Goal: Transaction & Acquisition: Purchase product/service

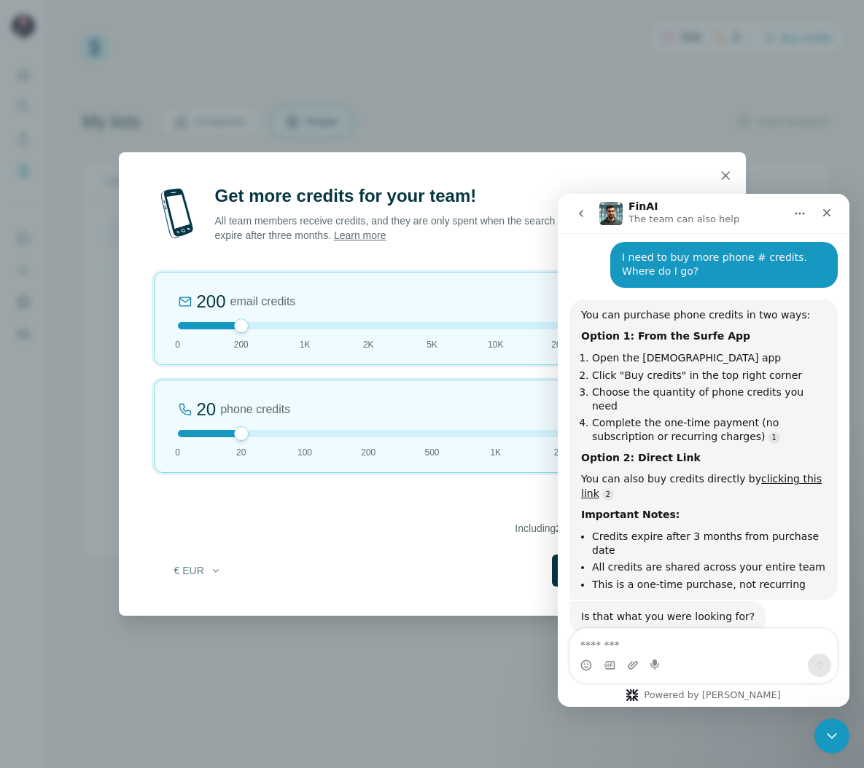
scroll to position [144, 0]
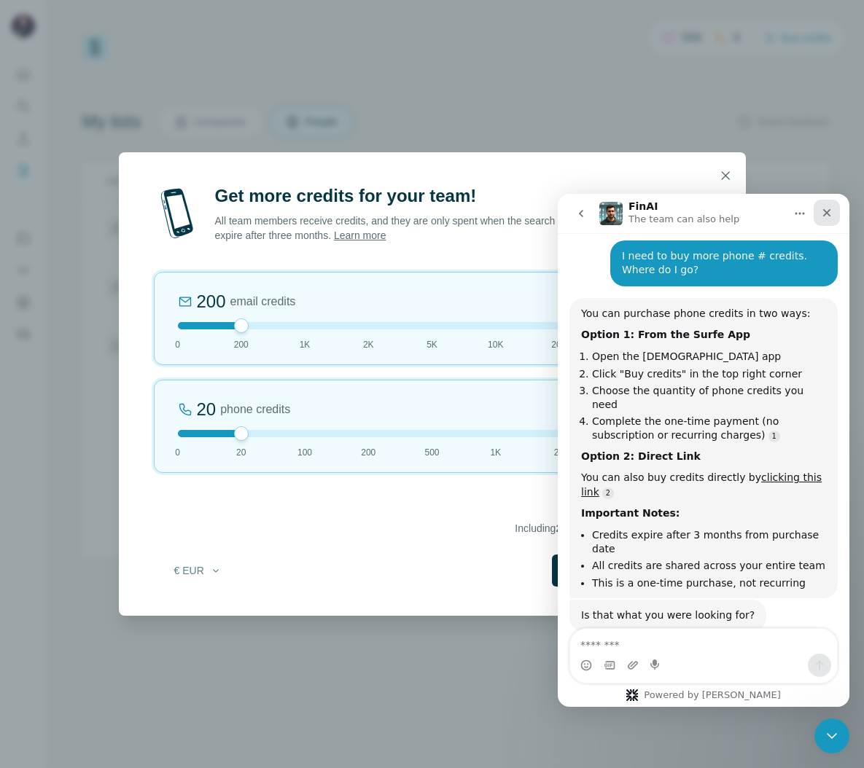
click at [832, 208] on icon "Close" at bounding box center [827, 213] width 12 height 12
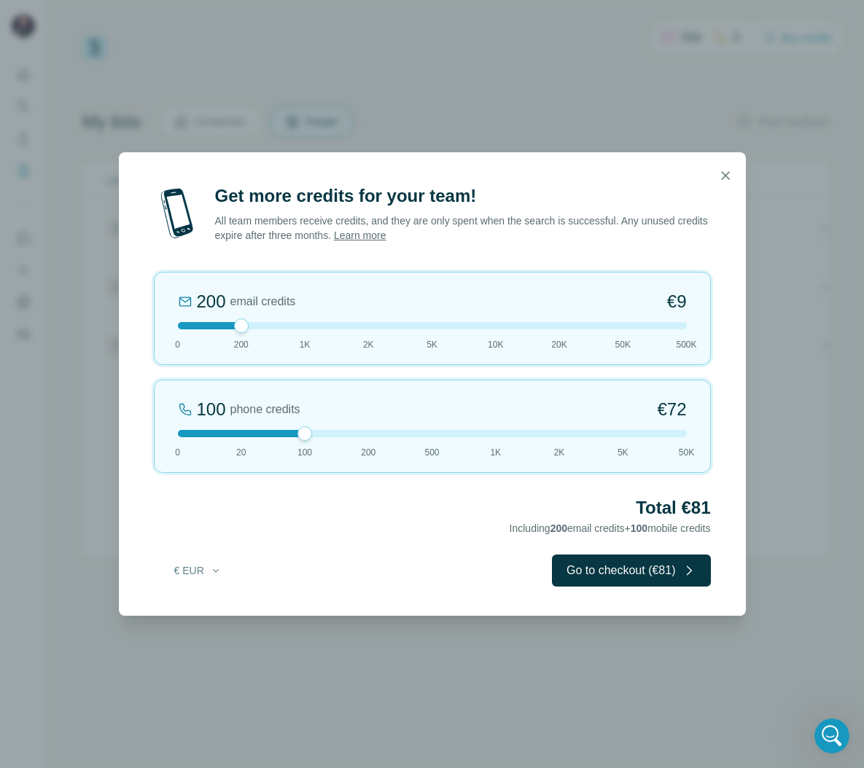
drag, startPoint x: 242, startPoint y: 432, endPoint x: 297, endPoint y: 431, distance: 55.4
click at [297, 431] on div at bounding box center [304, 433] width 15 height 15
drag, startPoint x: 297, startPoint y: 431, endPoint x: 236, endPoint y: 431, distance: 61.2
click at [236, 431] on div at bounding box center [241, 433] width 15 height 15
click at [263, 439] on div "20 phone credits €15 0 20 100 200 500 1K 2K 5K 50K" at bounding box center [432, 426] width 557 height 93
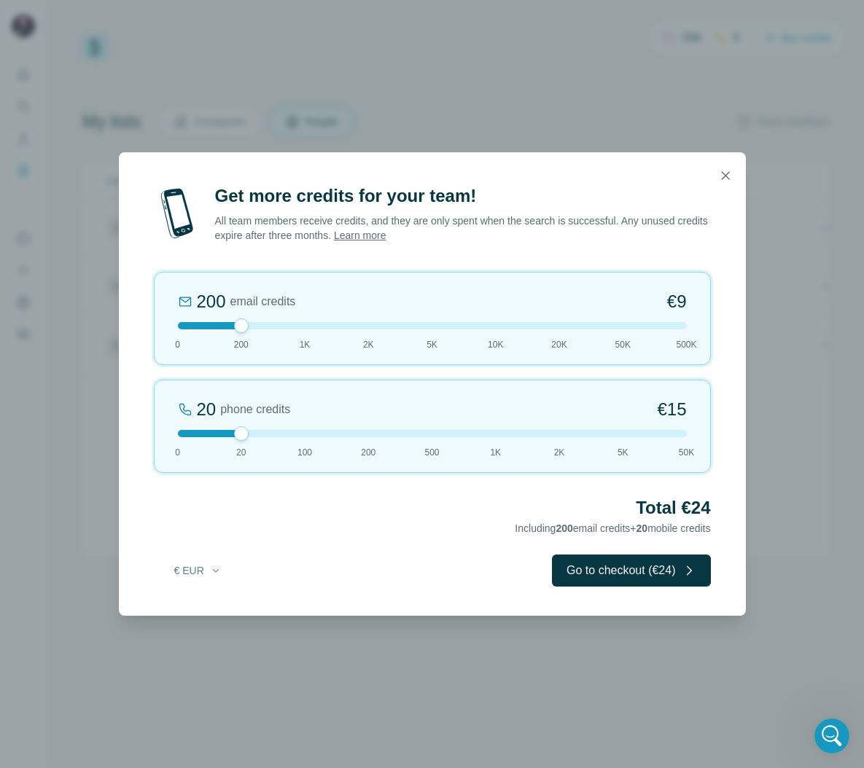
click at [269, 431] on div at bounding box center [432, 433] width 509 height 7
drag, startPoint x: 240, startPoint y: 434, endPoint x: 273, endPoint y: 437, distance: 32.9
click at [273, 437] on div "100 phone credits €72 0 20 100 200 500 1K 2K 5K 50K" at bounding box center [432, 426] width 557 height 93
click at [203, 411] on div "20" at bounding box center [207, 409] width 20 height 23
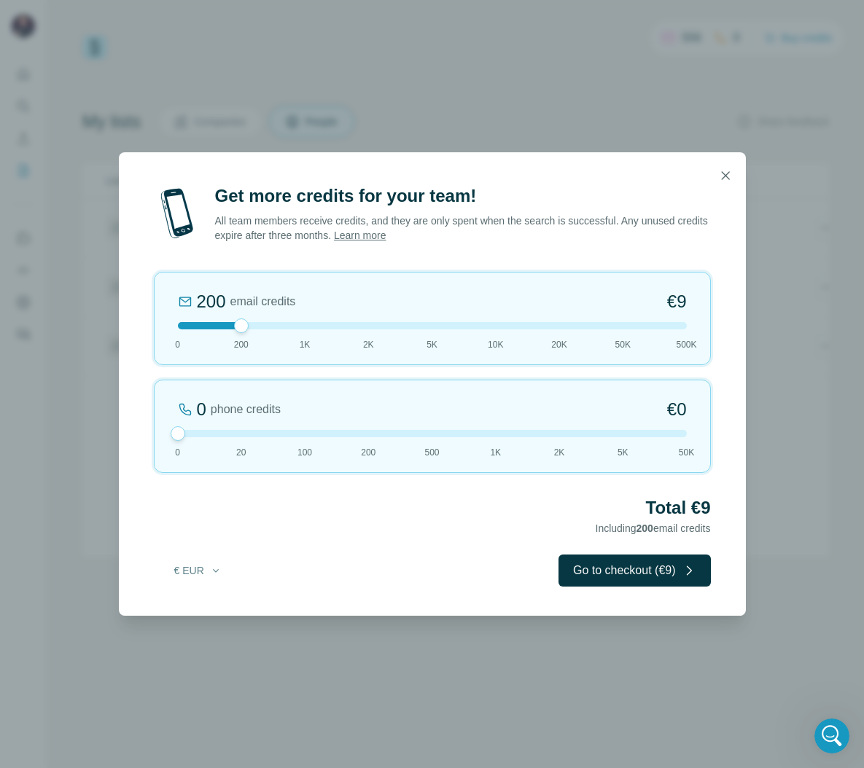
click at [224, 411] on span "phone credits" at bounding box center [246, 409] width 70 height 17
click at [224, 411] on span "phone credits" at bounding box center [255, 409] width 70 height 17
click at [293, 426] on div "20 phone credits €15 0 20 100 200 500 1K 2K 5K 50K" at bounding box center [432, 426] width 557 height 93
click at [239, 428] on div "100 phone credits €72 0 20 100 200 500 1K 2K 5K 50K" at bounding box center [432, 426] width 557 height 93
click at [207, 571] on button "€ EUR" at bounding box center [198, 571] width 68 height 26
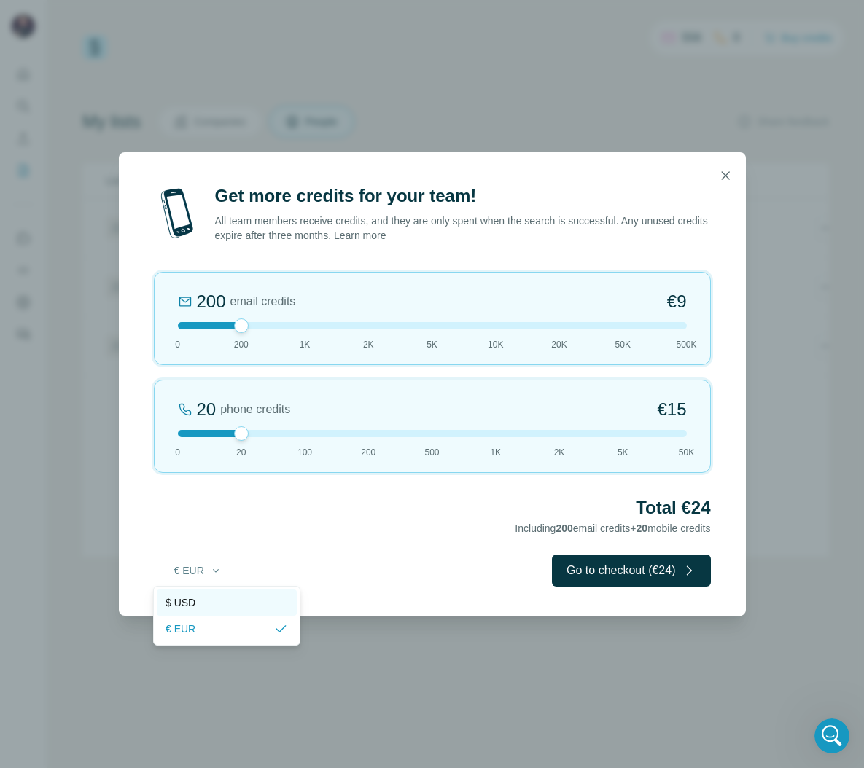
click at [231, 604] on div "$ USD" at bounding box center [226, 602] width 122 height 15
click at [314, 549] on div "Get more credits for your team! All team members receive credits, and they are …" at bounding box center [432, 399] width 627 height 431
click at [304, 432] on div at bounding box center [432, 433] width 509 height 7
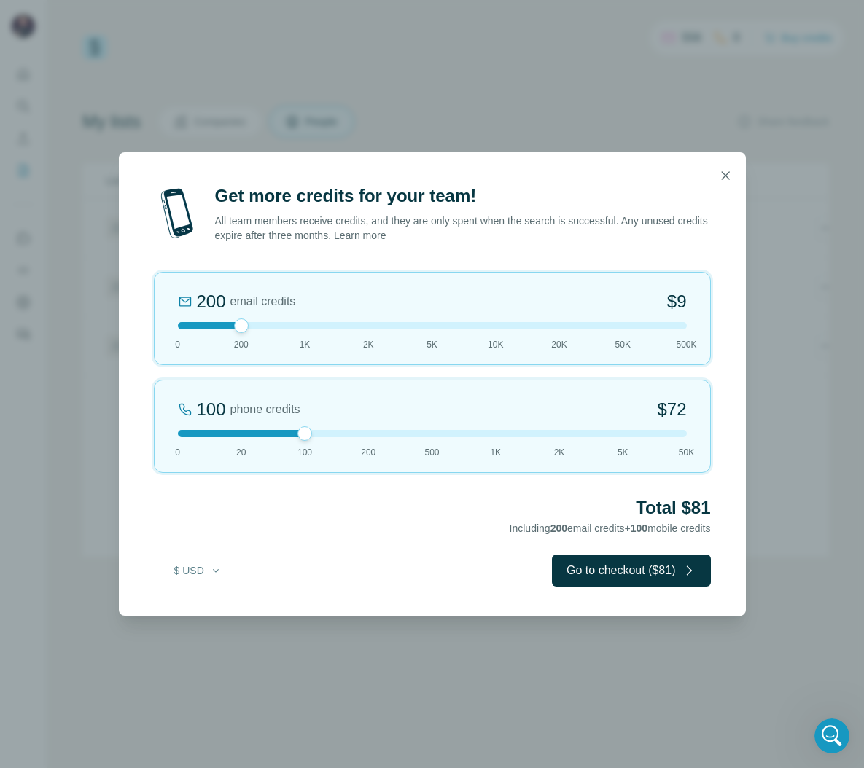
click at [235, 434] on div at bounding box center [432, 433] width 509 height 7
click at [305, 431] on div at bounding box center [432, 433] width 509 height 7
click at [236, 434] on div at bounding box center [432, 433] width 509 height 7
click at [301, 434] on div at bounding box center [432, 433] width 509 height 7
click at [243, 433] on div at bounding box center [432, 433] width 509 height 7
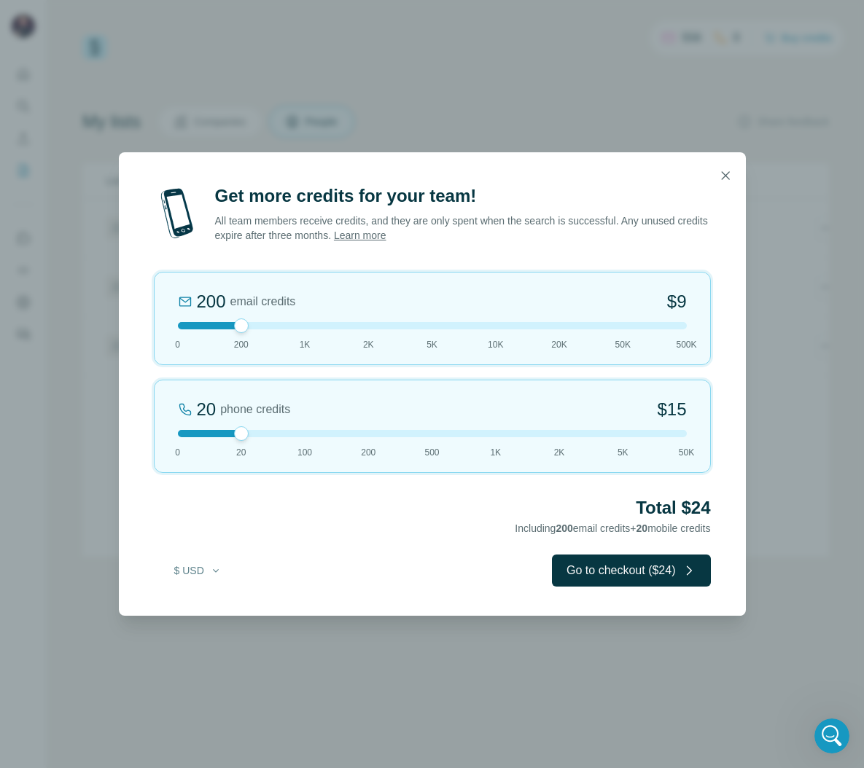
click at [294, 433] on div at bounding box center [432, 433] width 509 height 7
click at [249, 438] on div "100 phone credits $72 0 20 100 200 500 1K 2K 5K 50K" at bounding box center [432, 426] width 557 height 93
click at [297, 436] on div at bounding box center [432, 433] width 509 height 7
click at [244, 431] on div at bounding box center [432, 433] width 509 height 7
drag, startPoint x: 238, startPoint y: 326, endPoint x: 174, endPoint y: 327, distance: 64.2
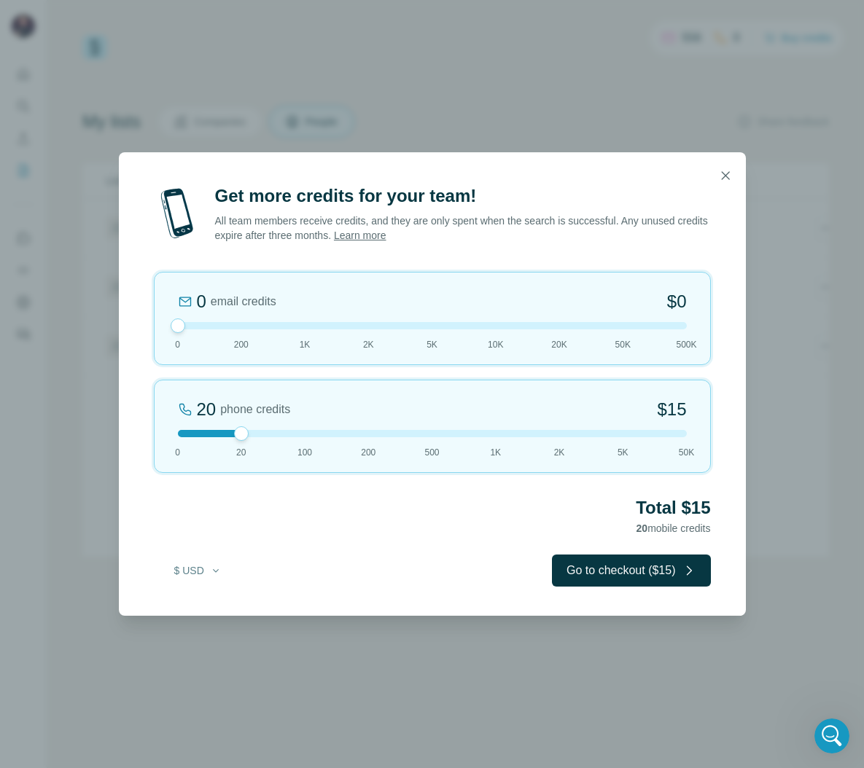
click at [174, 327] on div at bounding box center [178, 326] width 15 height 15
click at [307, 434] on div at bounding box center [432, 433] width 509 height 7
click at [663, 502] on h2 "Total $72" at bounding box center [432, 507] width 557 height 23
click at [646, 509] on h2 "Total $72" at bounding box center [432, 507] width 557 height 23
click at [612, 564] on button "Go to checkout ($72)" at bounding box center [631, 571] width 158 height 32
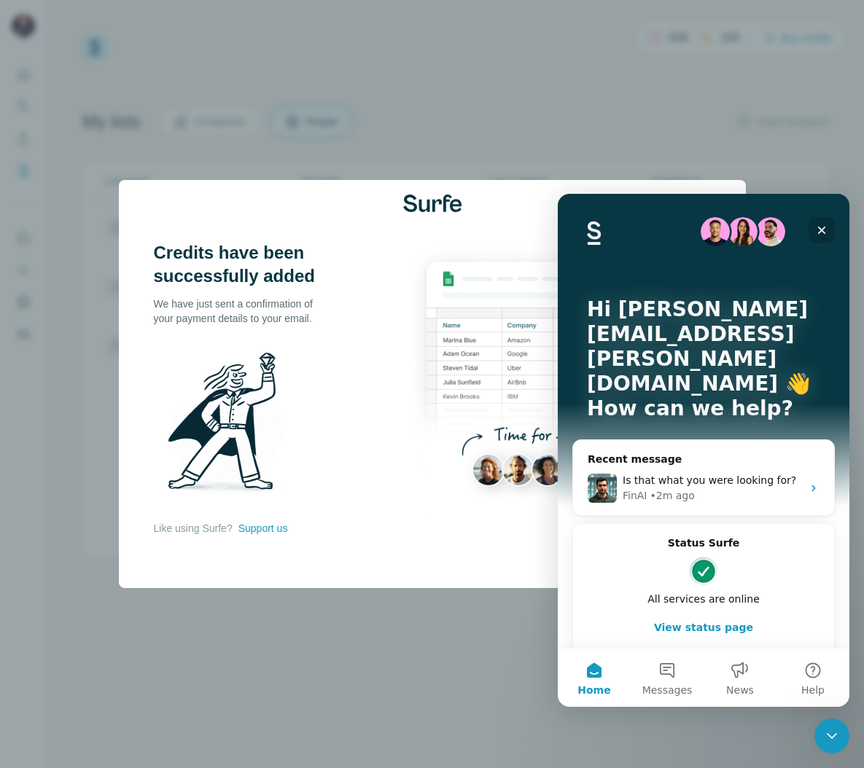
click at [825, 236] on div "Close" at bounding box center [821, 230] width 26 height 26
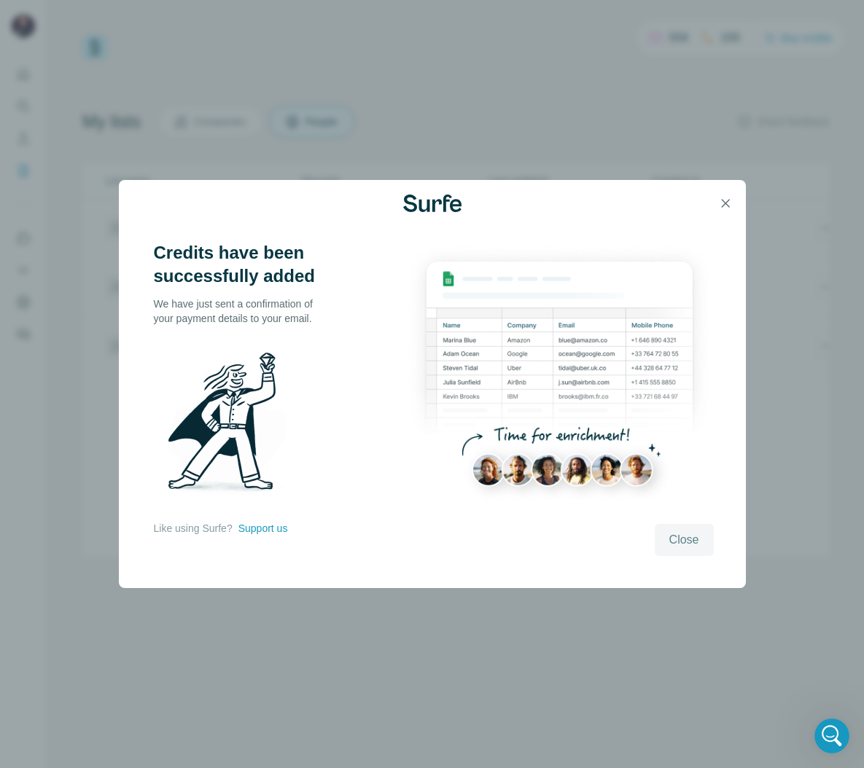
click at [684, 533] on span "Close" at bounding box center [684, 539] width 30 height 17
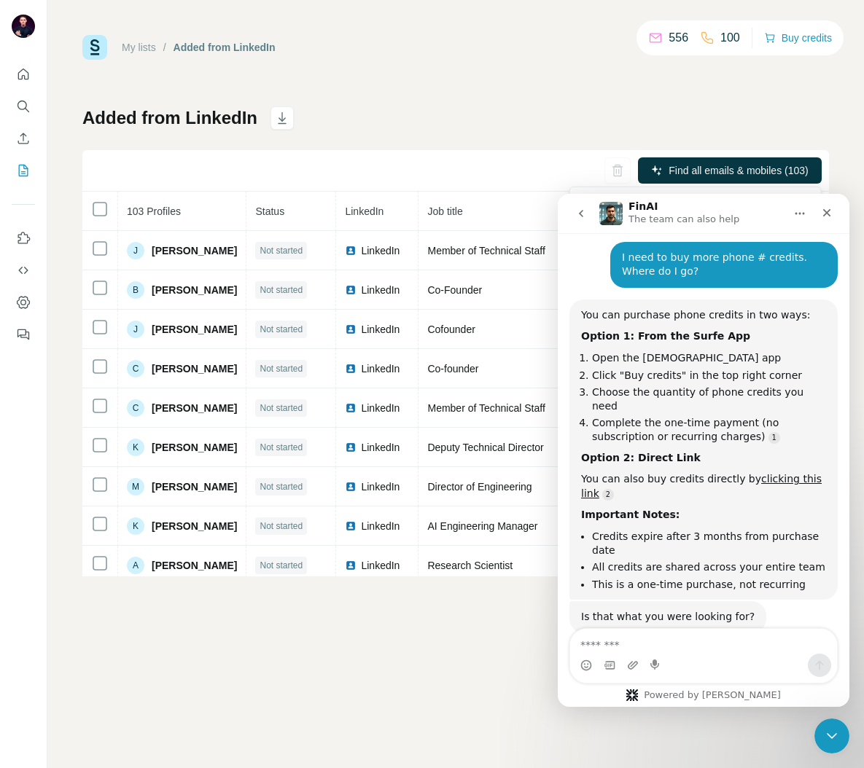
scroll to position [144, 0]
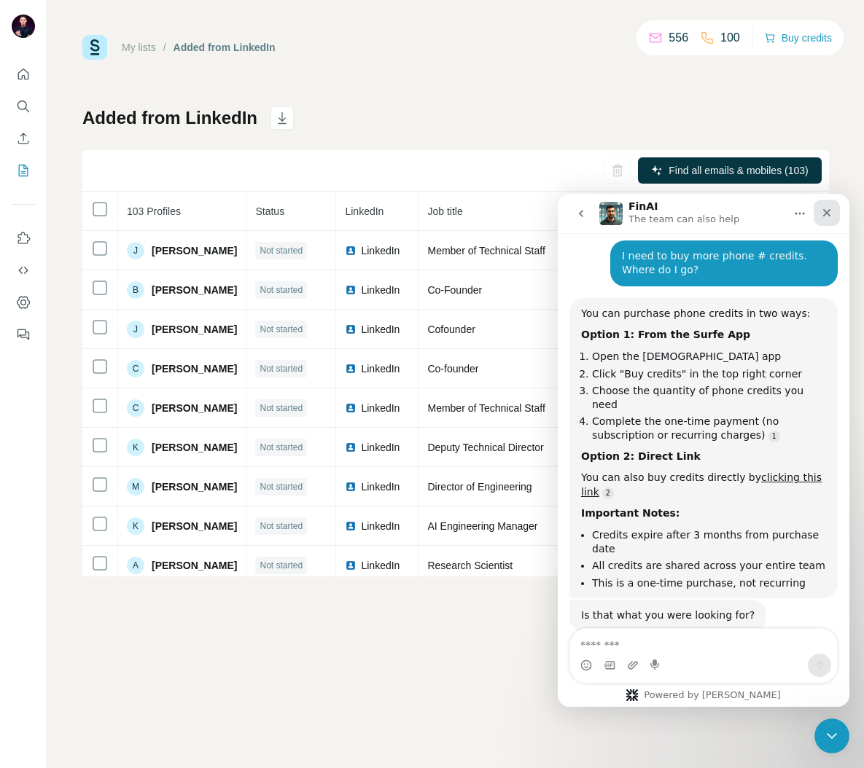
click at [829, 213] on icon "Close" at bounding box center [827, 213] width 12 height 12
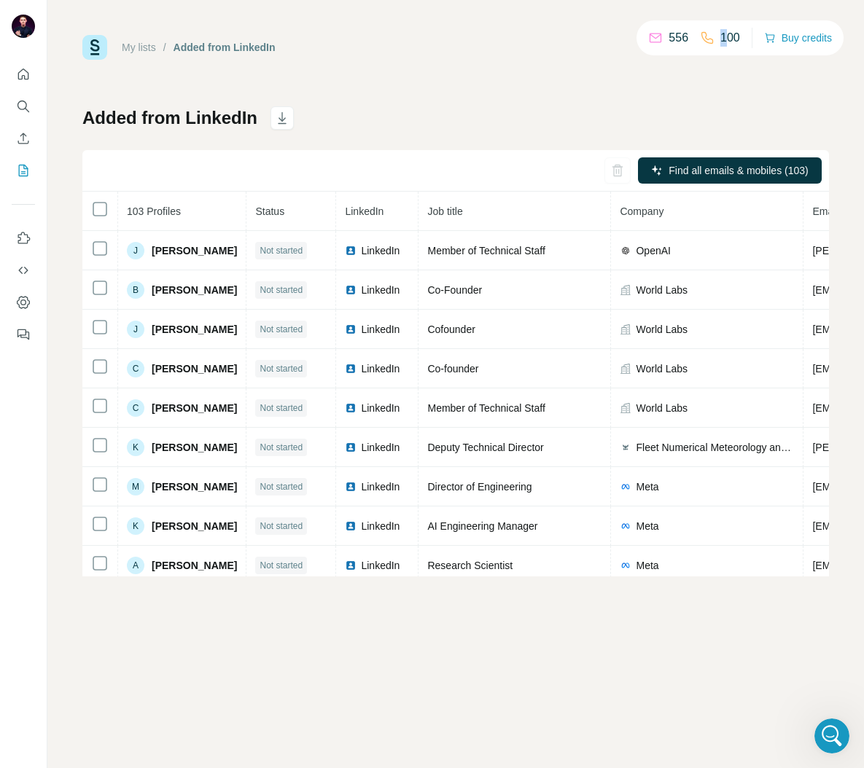
click at [720, 35] on p "100" at bounding box center [730, 37] width 20 height 17
